Goal: Task Accomplishment & Management: Manage account settings

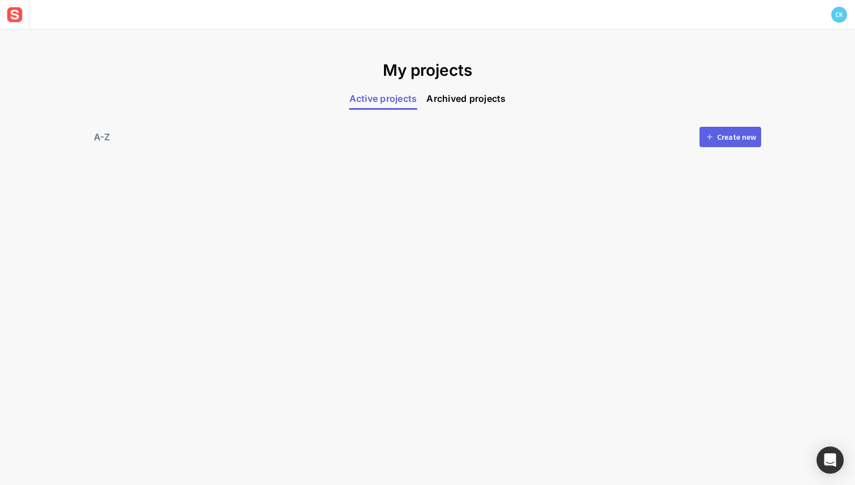
click at [724, 138] on div "Create new" at bounding box center [736, 137] width 39 height 8
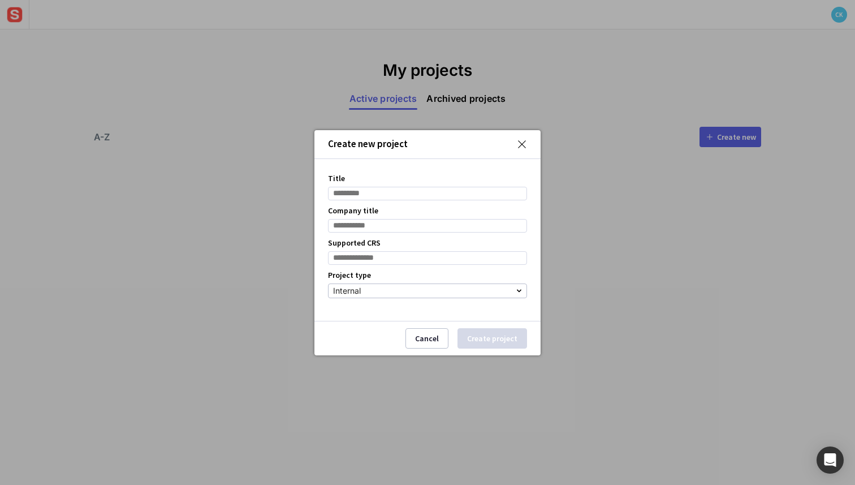
click at [433, 197] on input "Title" at bounding box center [427, 194] width 199 height 14
type input "****"
click at [374, 225] on input "Company title" at bounding box center [427, 226] width 199 height 14
type input "******"
click at [366, 244] on label "Supported CRS" at bounding box center [354, 243] width 53 height 12
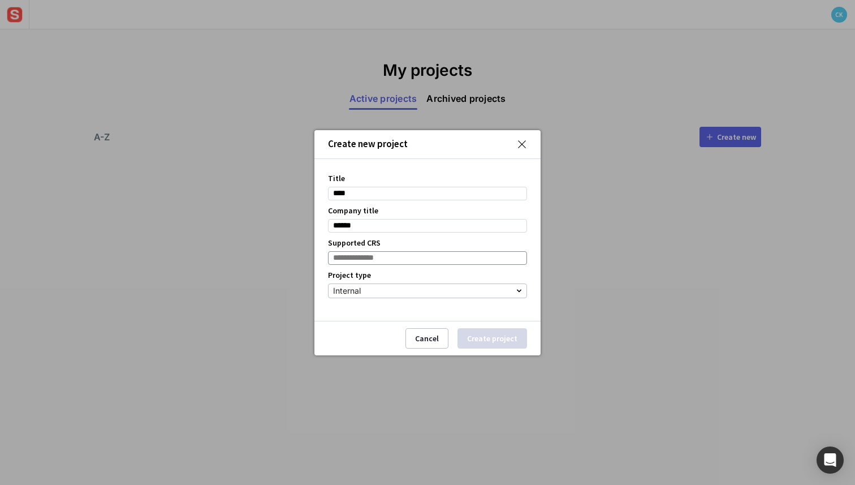
click at [366, 257] on input at bounding box center [427, 258] width 199 height 14
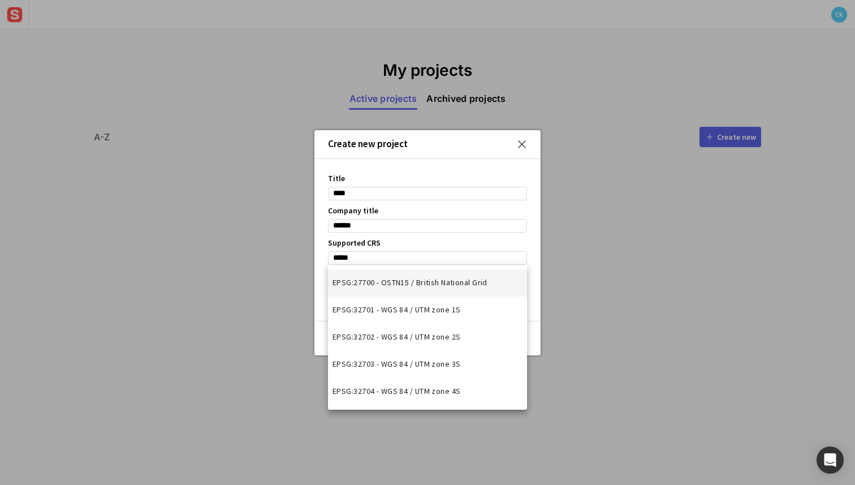
click at [390, 290] on mat-option "EPSG:27700 - OSTN15 / British National Grid" at bounding box center [427, 282] width 199 height 27
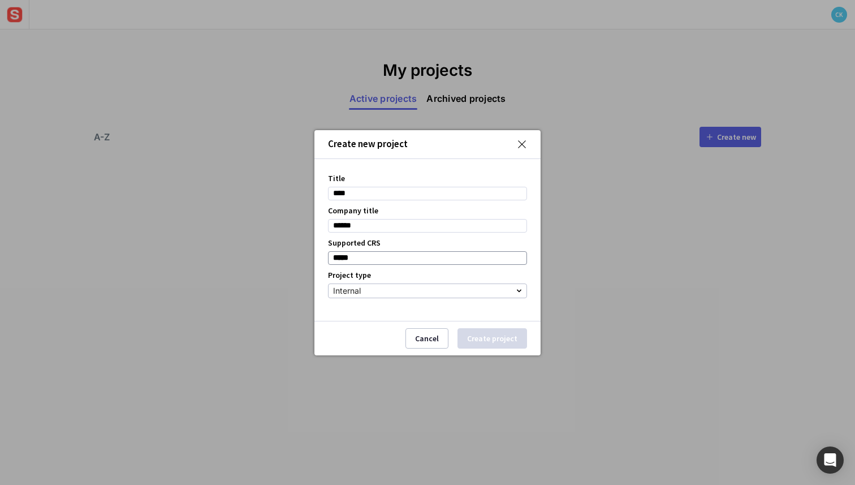
type input "**********"
click at [478, 341] on button "Create project" at bounding box center [492, 338] width 70 height 20
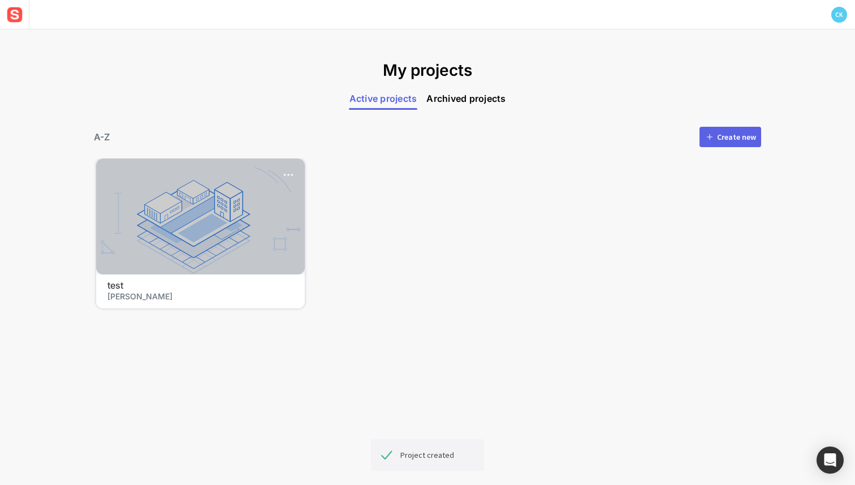
click at [214, 245] on div at bounding box center [200, 216] width 209 height 116
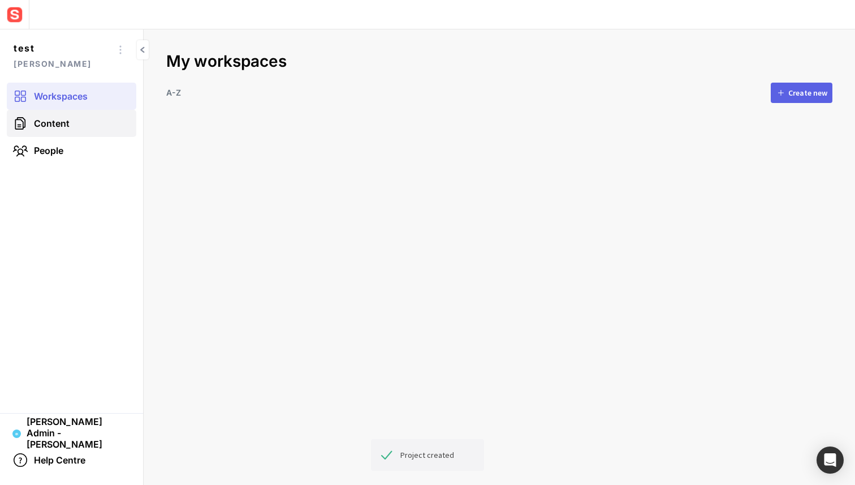
click at [49, 115] on link "Content" at bounding box center [71, 123] width 129 height 27
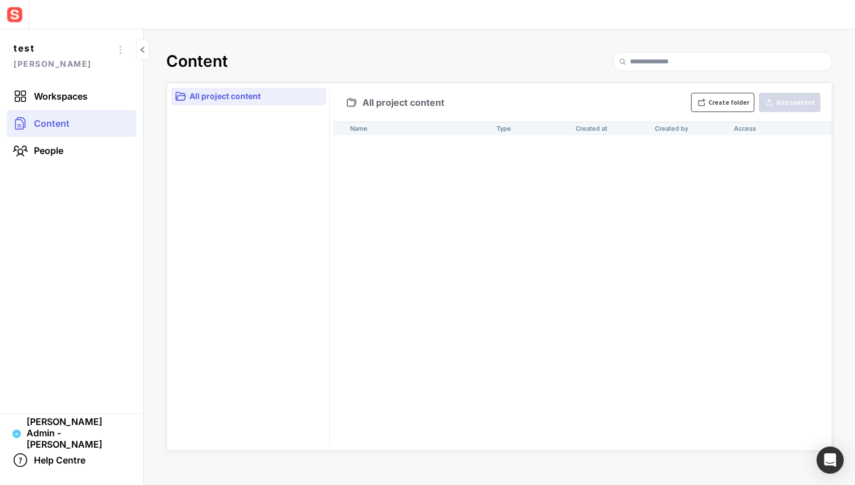
click at [697, 101] on button "Create folder" at bounding box center [722, 102] width 63 height 19
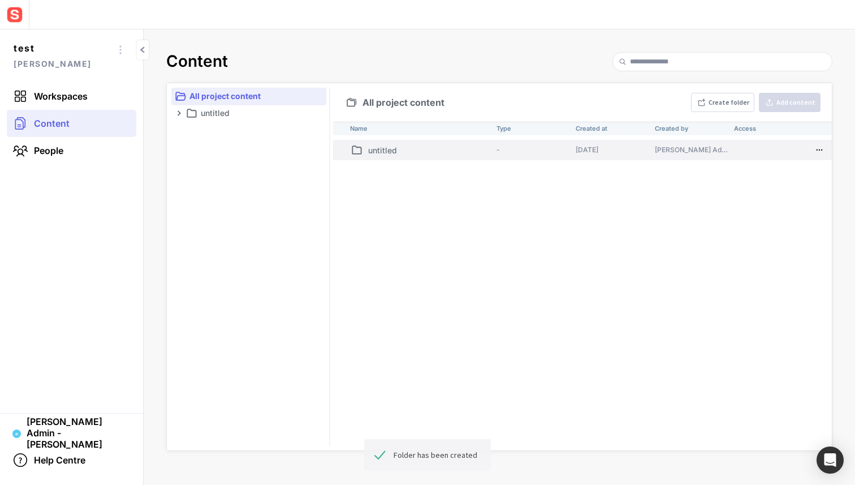
click at [492, 154] on td "-" at bounding box center [531, 150] width 79 height 20
click at [555, 143] on td "-" at bounding box center [531, 150] width 79 height 20
click at [353, 151] on mapp-icon at bounding box center [357, 150] width 14 height 14
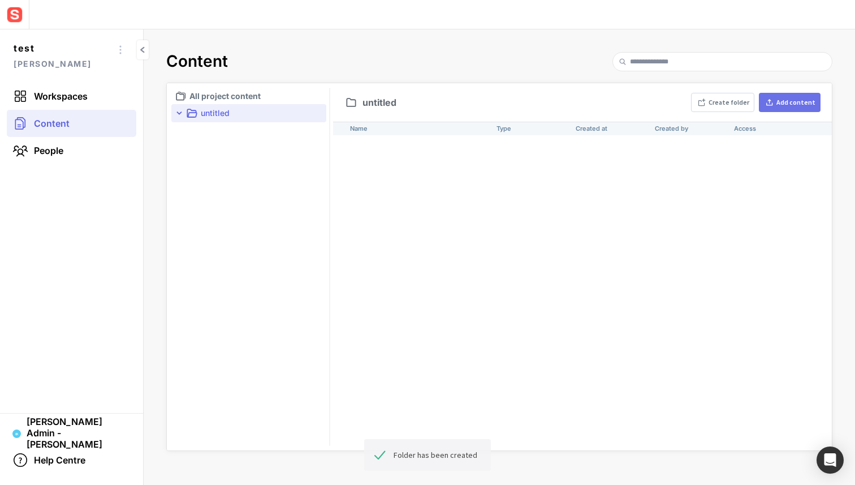
click at [774, 103] on mapp-icon at bounding box center [769, 102] width 10 height 9
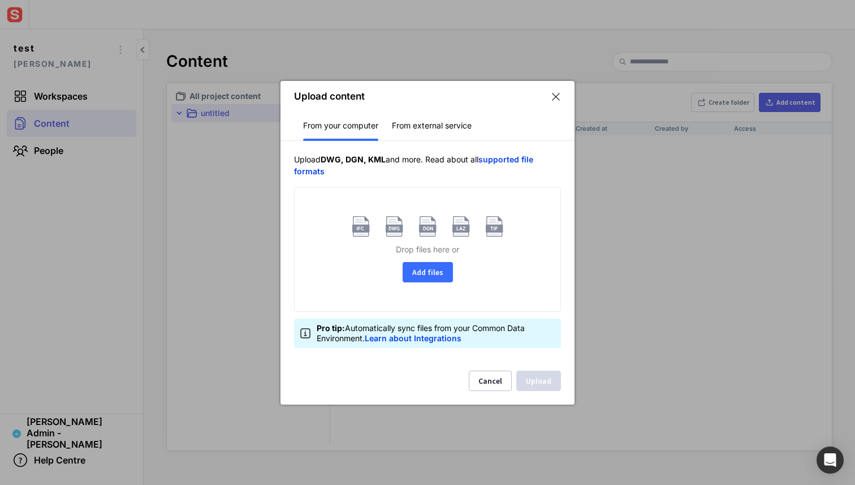
click at [433, 271] on button "Add files" at bounding box center [428, 272] width 50 height 20
click at [426, 295] on div "Drop files here or Add files" at bounding box center [428, 249] width 266 height 123
click at [426, 273] on button "Add files" at bounding box center [428, 272] width 50 height 20
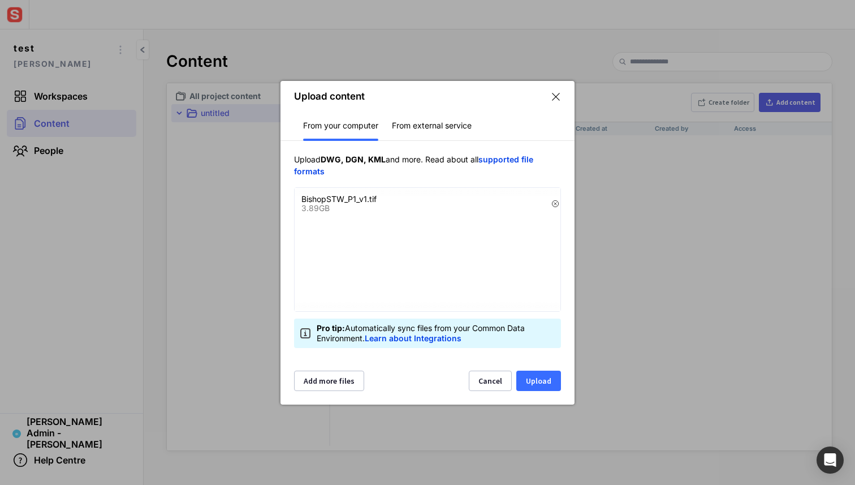
click at [530, 370] on button "Upload" at bounding box center [538, 380] width 45 height 20
